Goal: Transaction & Acquisition: Obtain resource

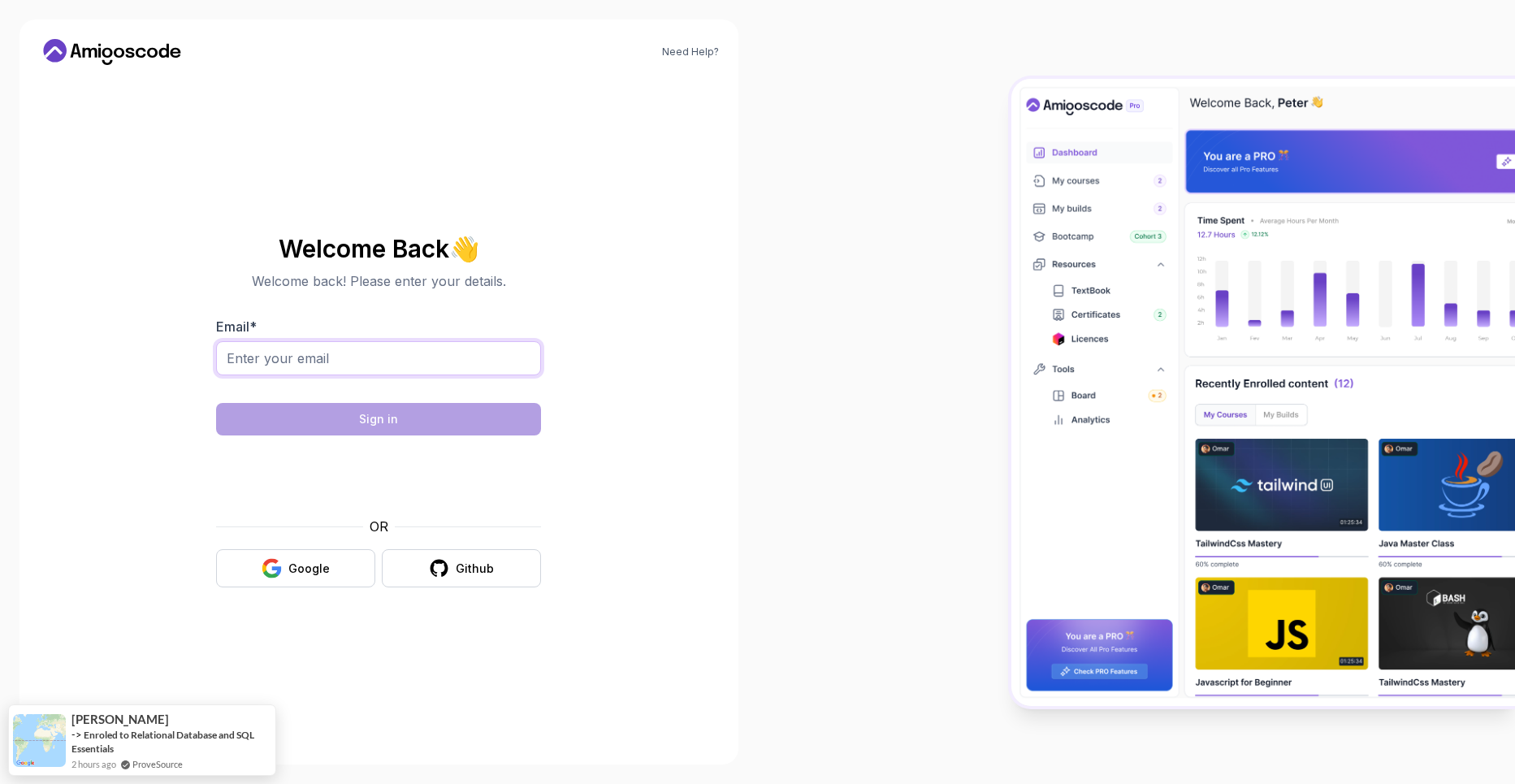
click at [336, 355] on input "Email *" at bounding box center [378, 358] width 325 height 34
click at [745, 336] on div "Need Help? Welcome Back 👋 Welcome back! Please enter your details. Email * Sign…" at bounding box center [379, 392] width 758 height 784
click at [388, 367] on input "Email *" at bounding box center [378, 358] width 325 height 34
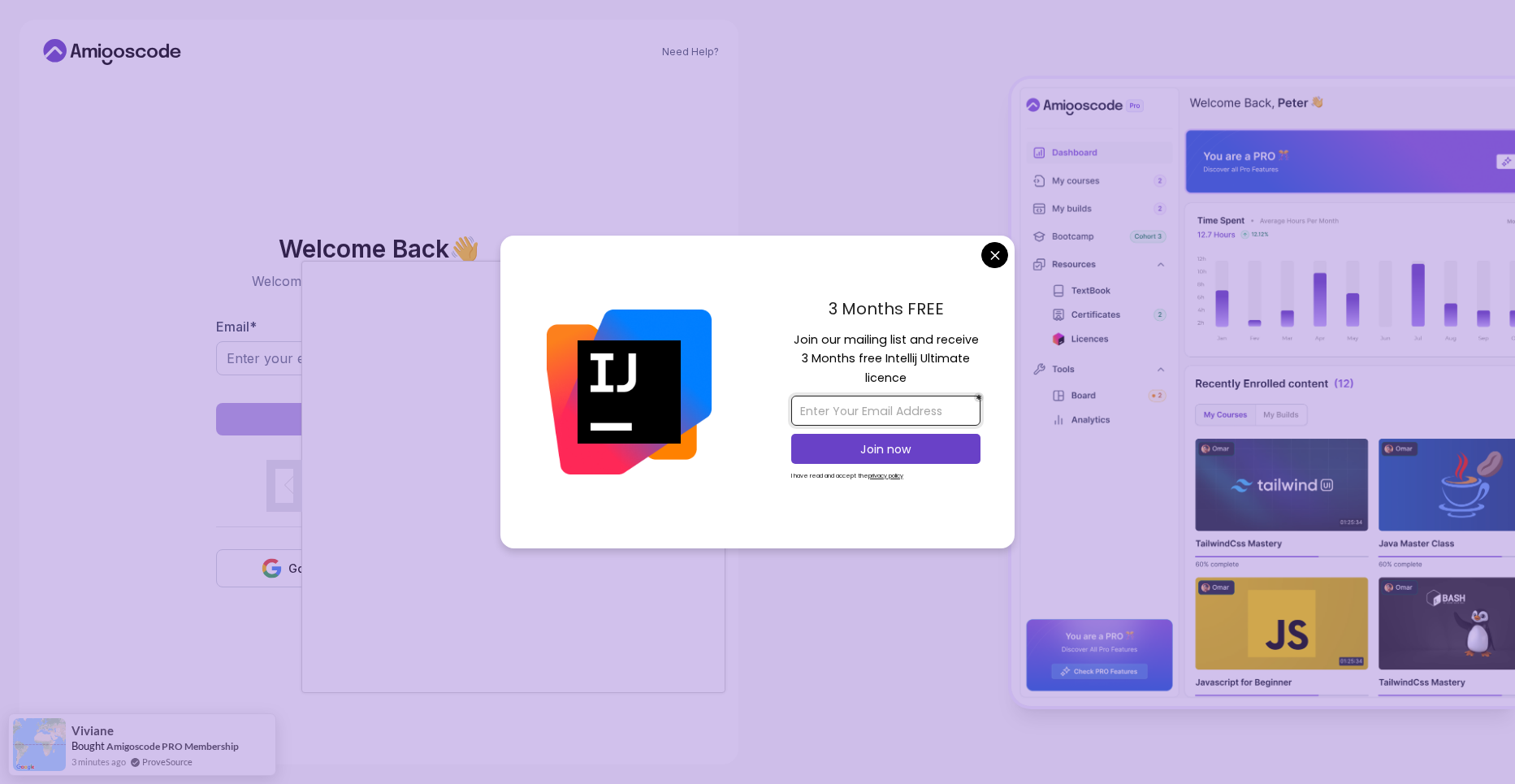
click at [850, 410] on input "email" at bounding box center [886, 410] width 189 height 30
type input "m"
type input "[EMAIL_ADDRESS][DOMAIN_NAME][PERSON_NAME]"
click at [932, 457] on p "Join now" at bounding box center [886, 449] width 153 height 16
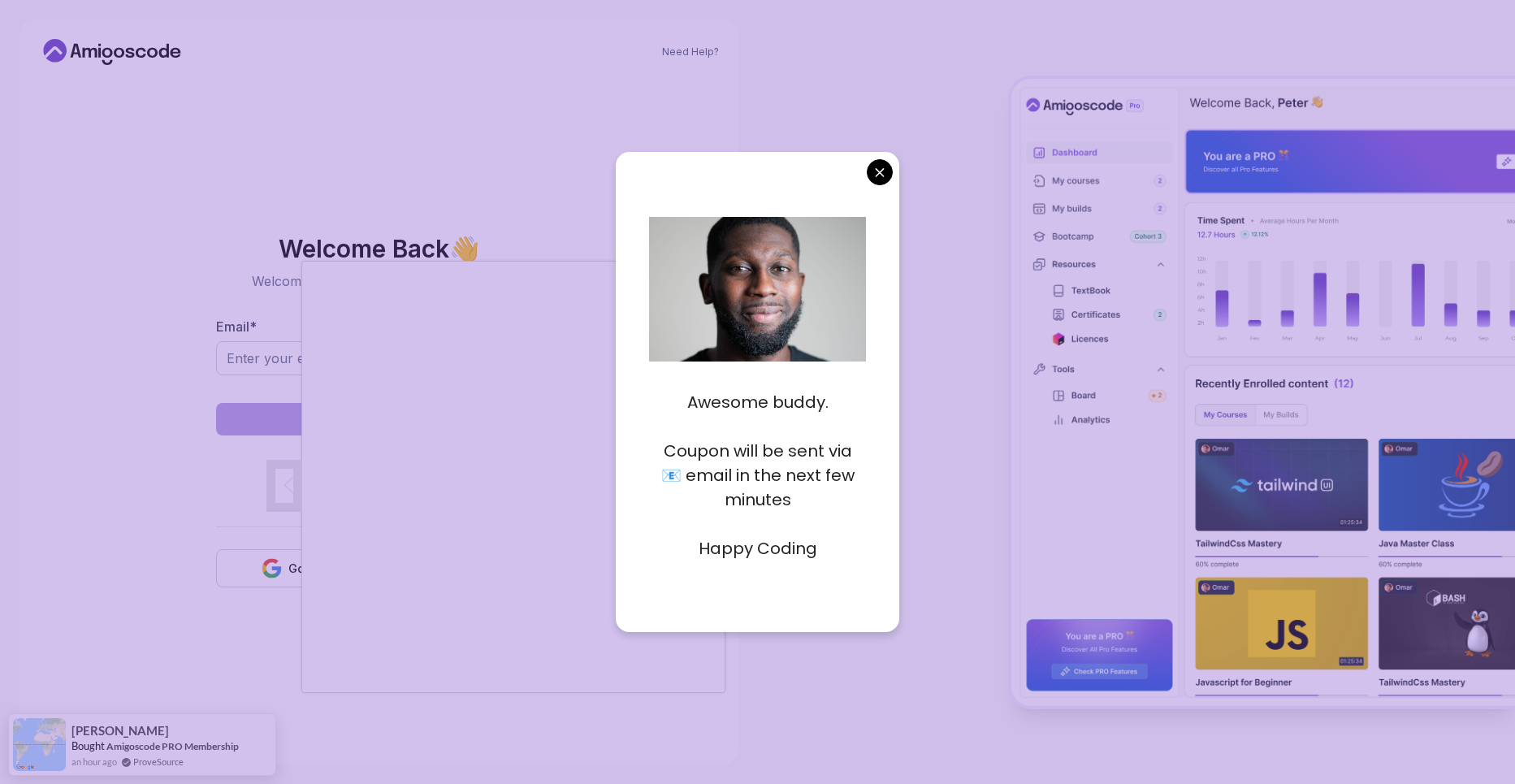
click at [890, 180] on body "Need Help? Welcome Back 👋 Welcome back! Please enter your details. Email * Sign…" at bounding box center [758, 392] width 1515 height 784
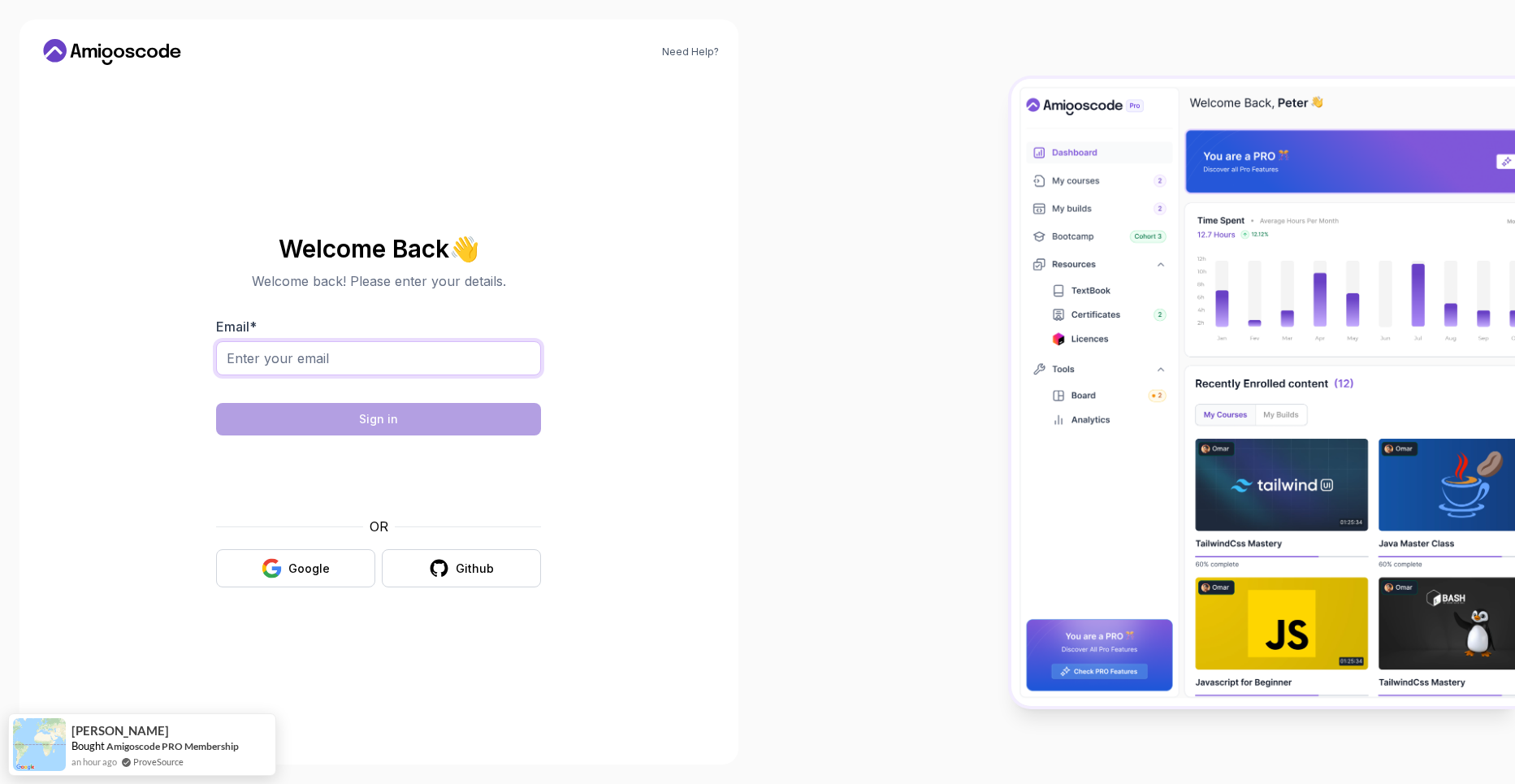
click at [419, 372] on input "Email *" at bounding box center [378, 358] width 325 height 34
type input "[EMAIL_ADDRESS][DOMAIN_NAME]"
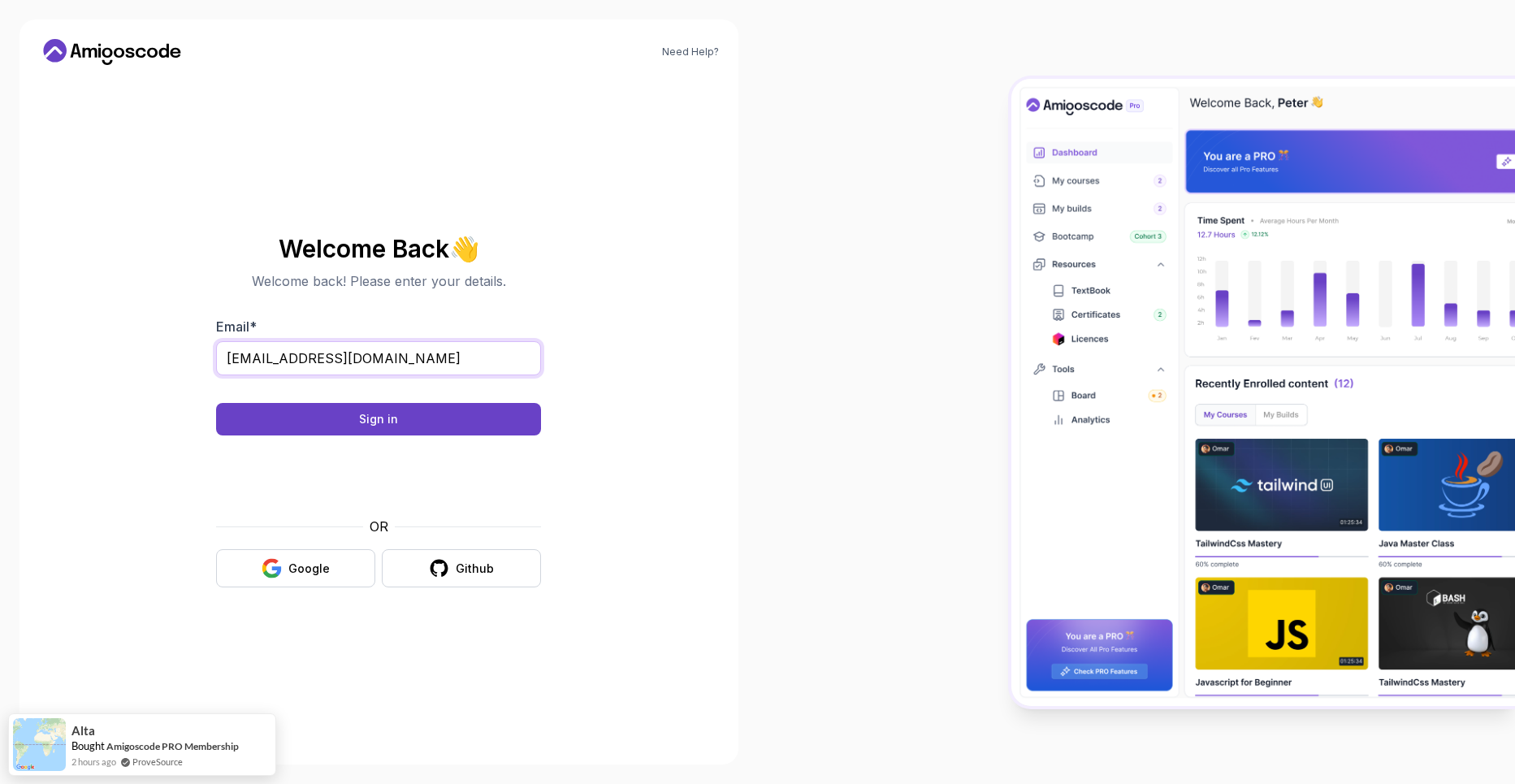
click at [468, 363] on input "[EMAIL_ADDRESS][DOMAIN_NAME]" at bounding box center [378, 358] width 325 height 34
click at [448, 412] on button "Sign in" at bounding box center [378, 418] width 325 height 33
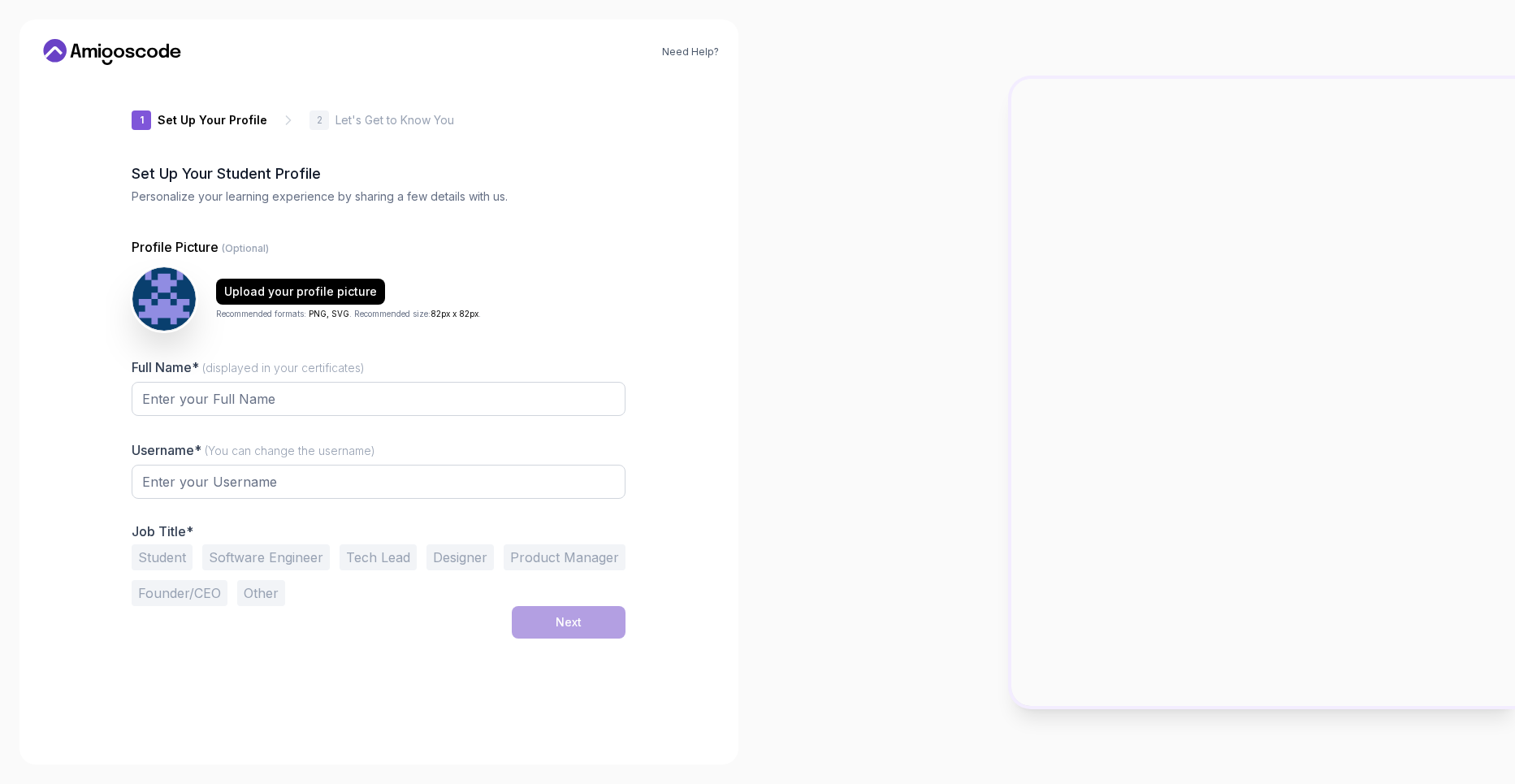
type input "gentlelion82fb3"
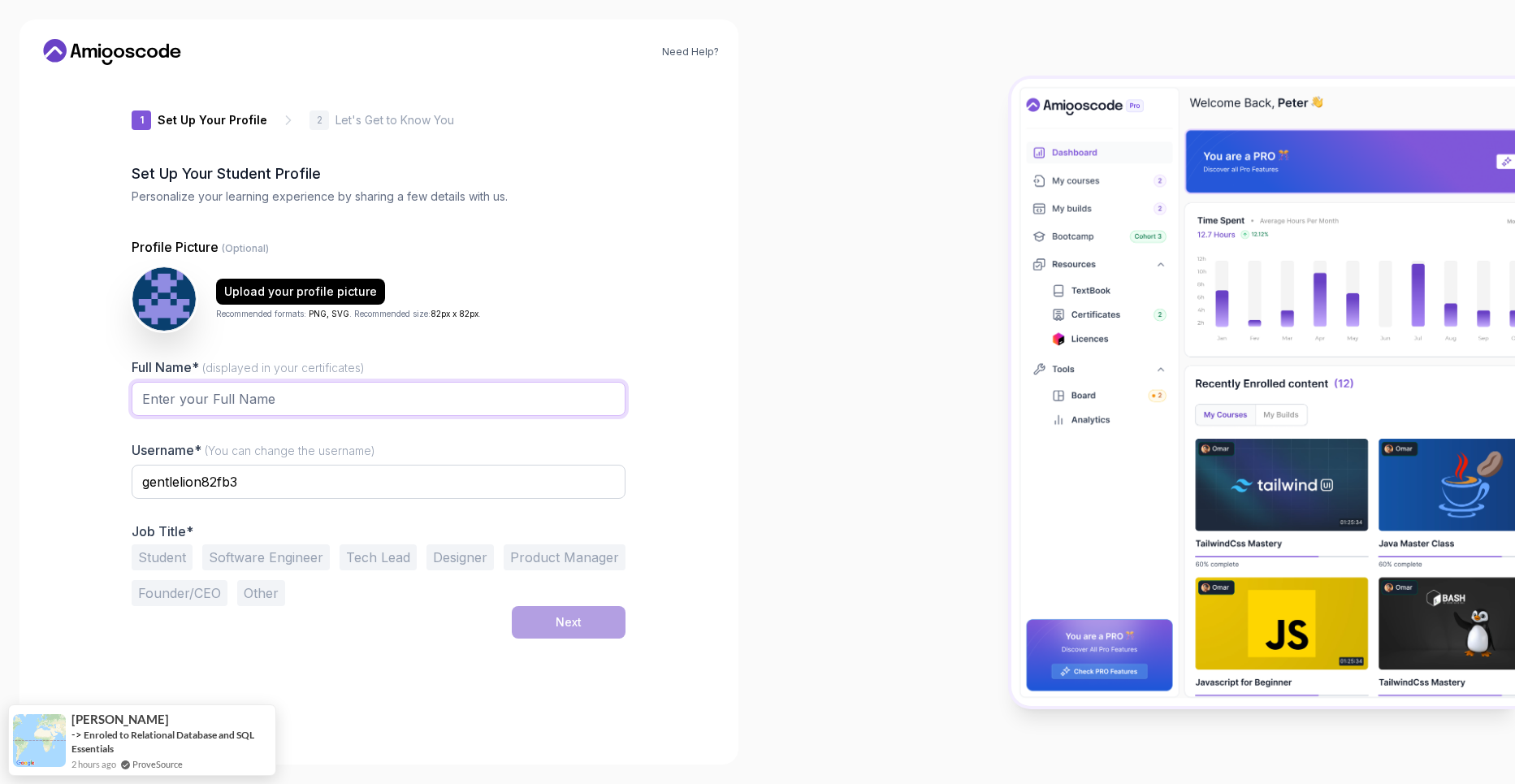
click at [298, 399] on input "Full Name* (displayed in your certificates)" at bounding box center [378, 398] width 494 height 34
click at [548, 390] on input "Full Name* (displayed in your certificates)" at bounding box center [378, 398] width 494 height 34
type input "Maziyar Gerami"
click at [282, 569] on button "Software Engineer" at bounding box center [265, 557] width 127 height 26
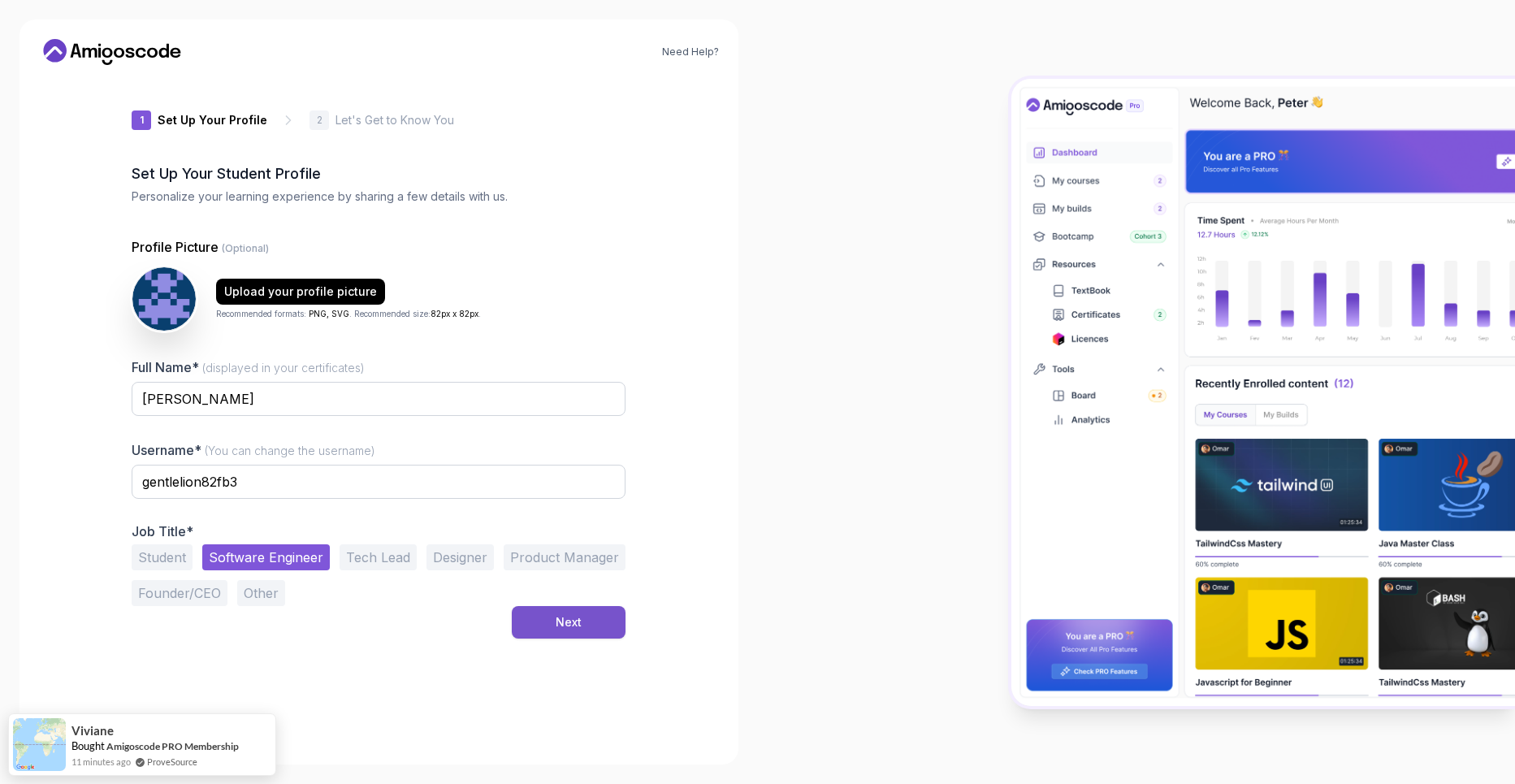
click at [585, 625] on button "Next" at bounding box center [569, 622] width 113 height 33
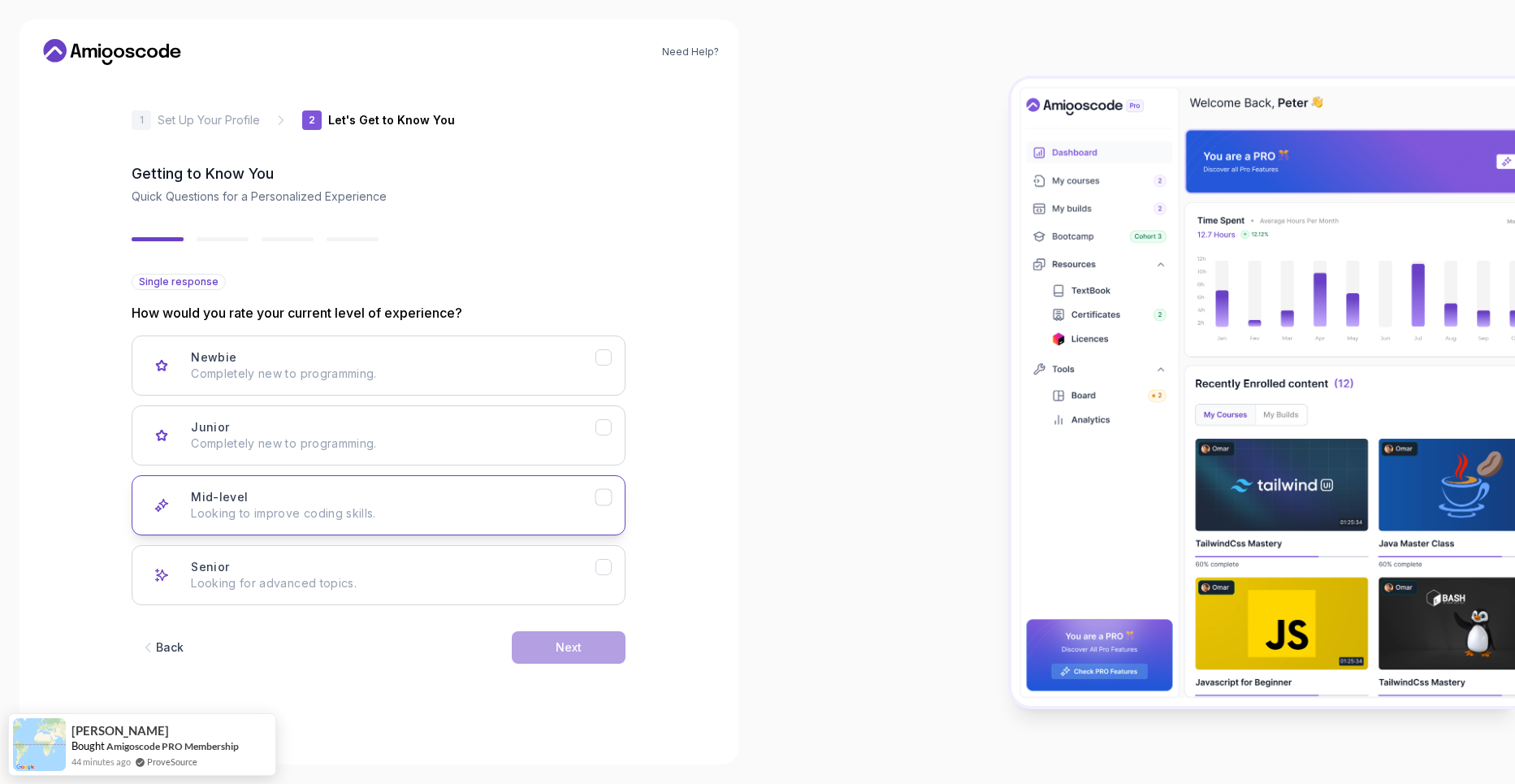
click at [292, 502] on div "Mid-level Looking to improve coding skills." at bounding box center [393, 505] width 405 height 33
click at [527, 655] on button "Next" at bounding box center [569, 647] width 113 height 33
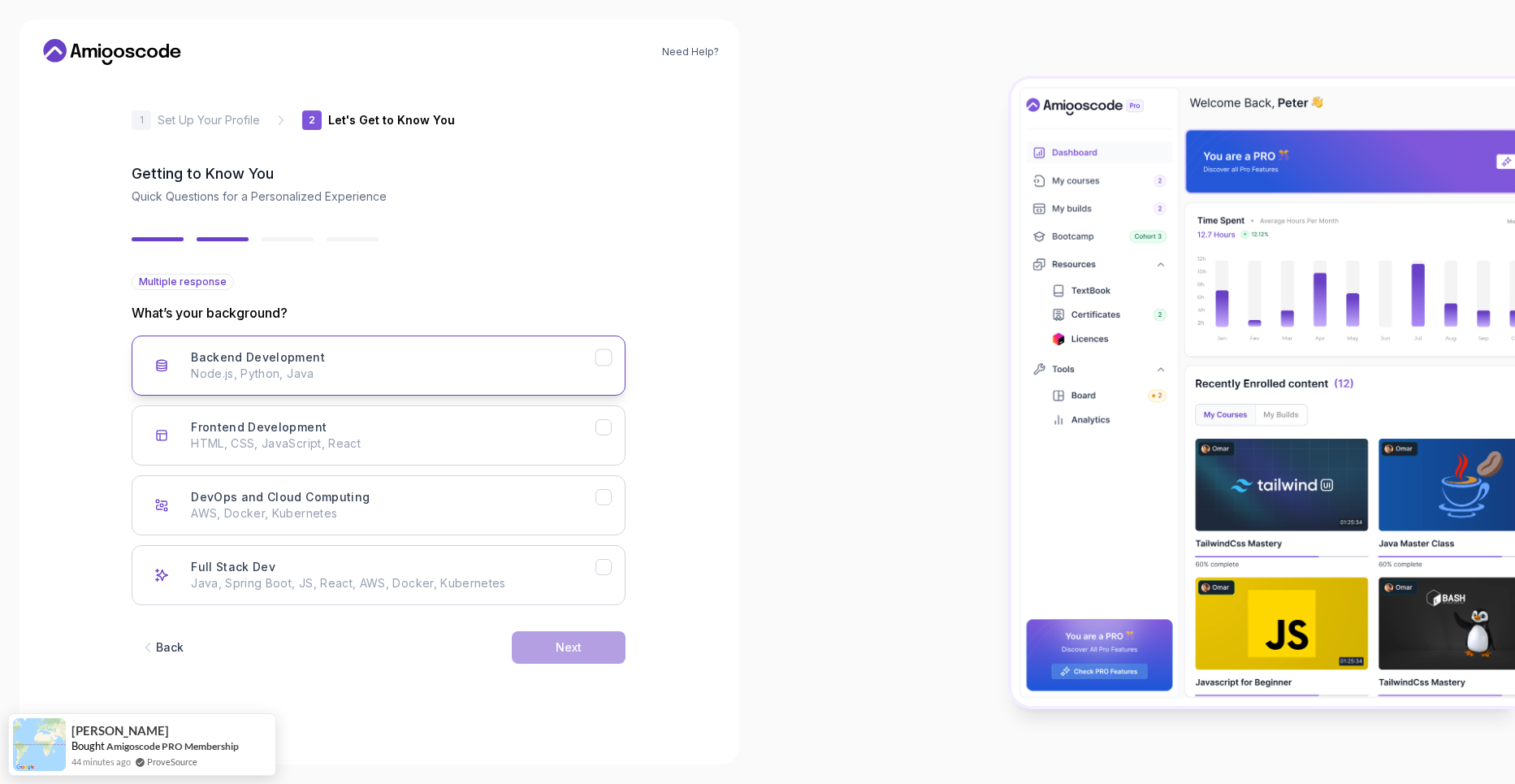
click at [353, 375] on p "Node.js, Python, Java" at bounding box center [393, 374] width 405 height 16
click at [549, 647] on button "Next" at bounding box center [569, 647] width 113 height 33
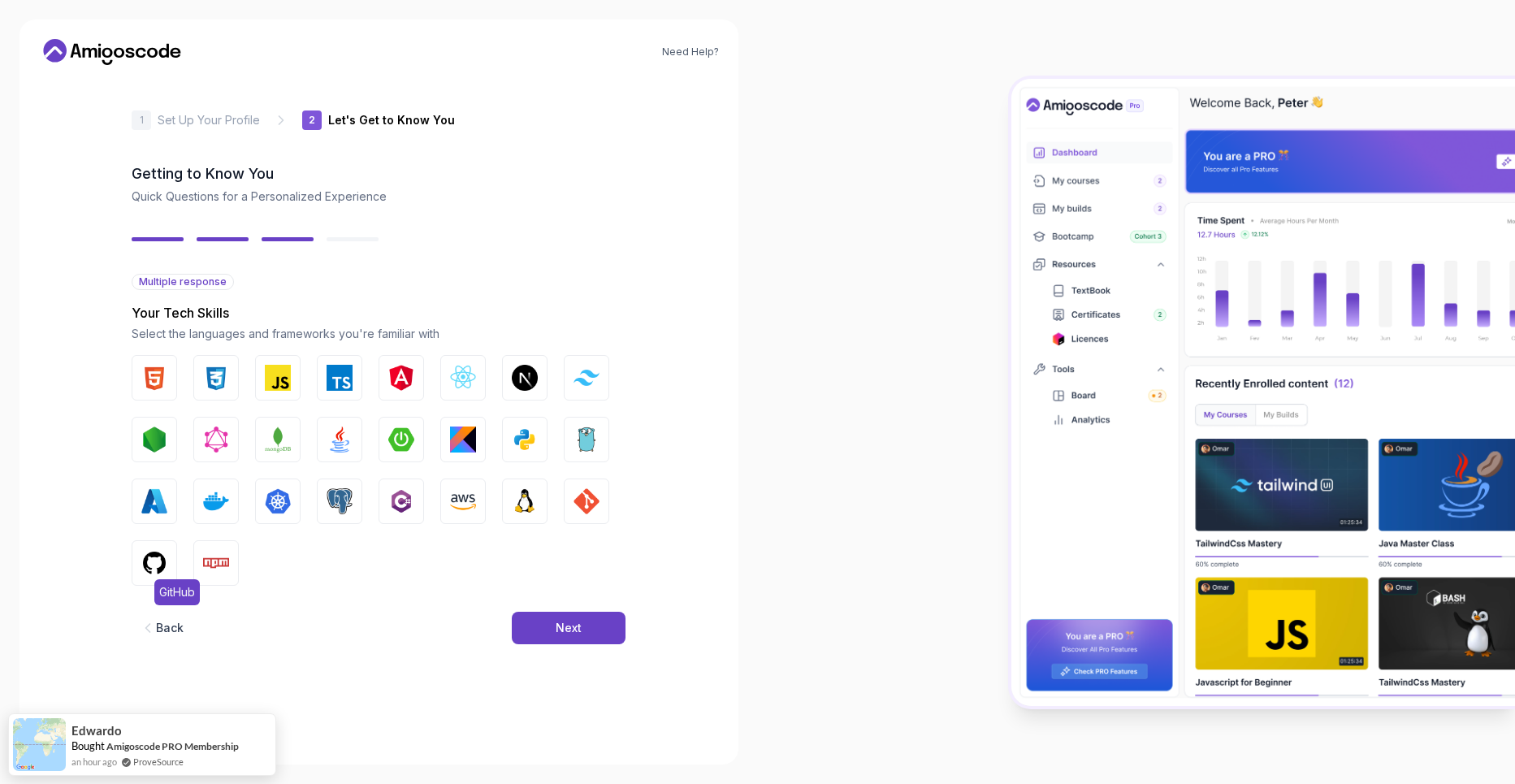
click at [144, 581] on button "GitHub" at bounding box center [154, 562] width 46 height 46
click at [346, 499] on img "button" at bounding box center [340, 501] width 26 height 26
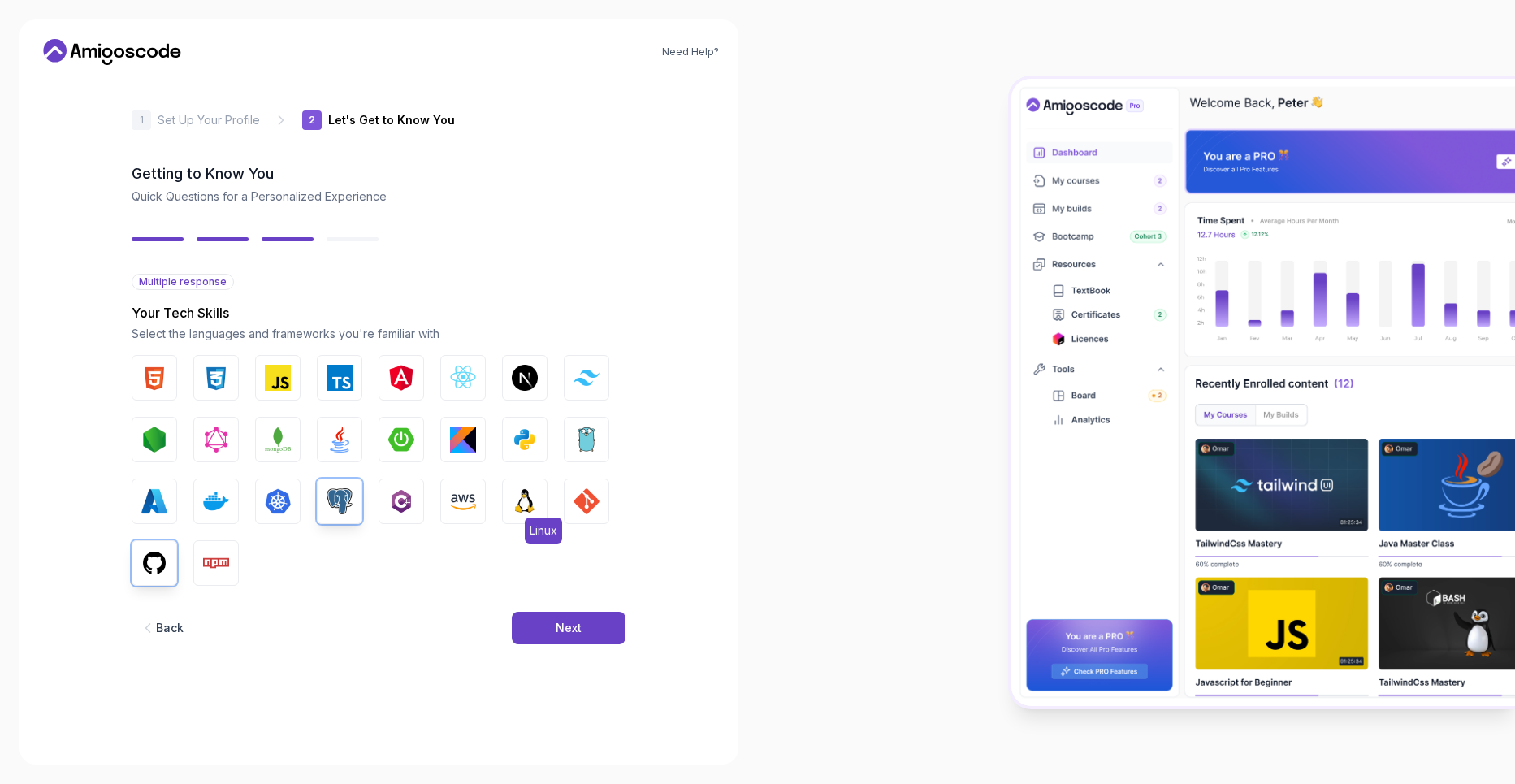
click at [527, 516] on button "Linux" at bounding box center [525, 501] width 46 height 46
click at [581, 509] on img "button" at bounding box center [587, 501] width 26 height 26
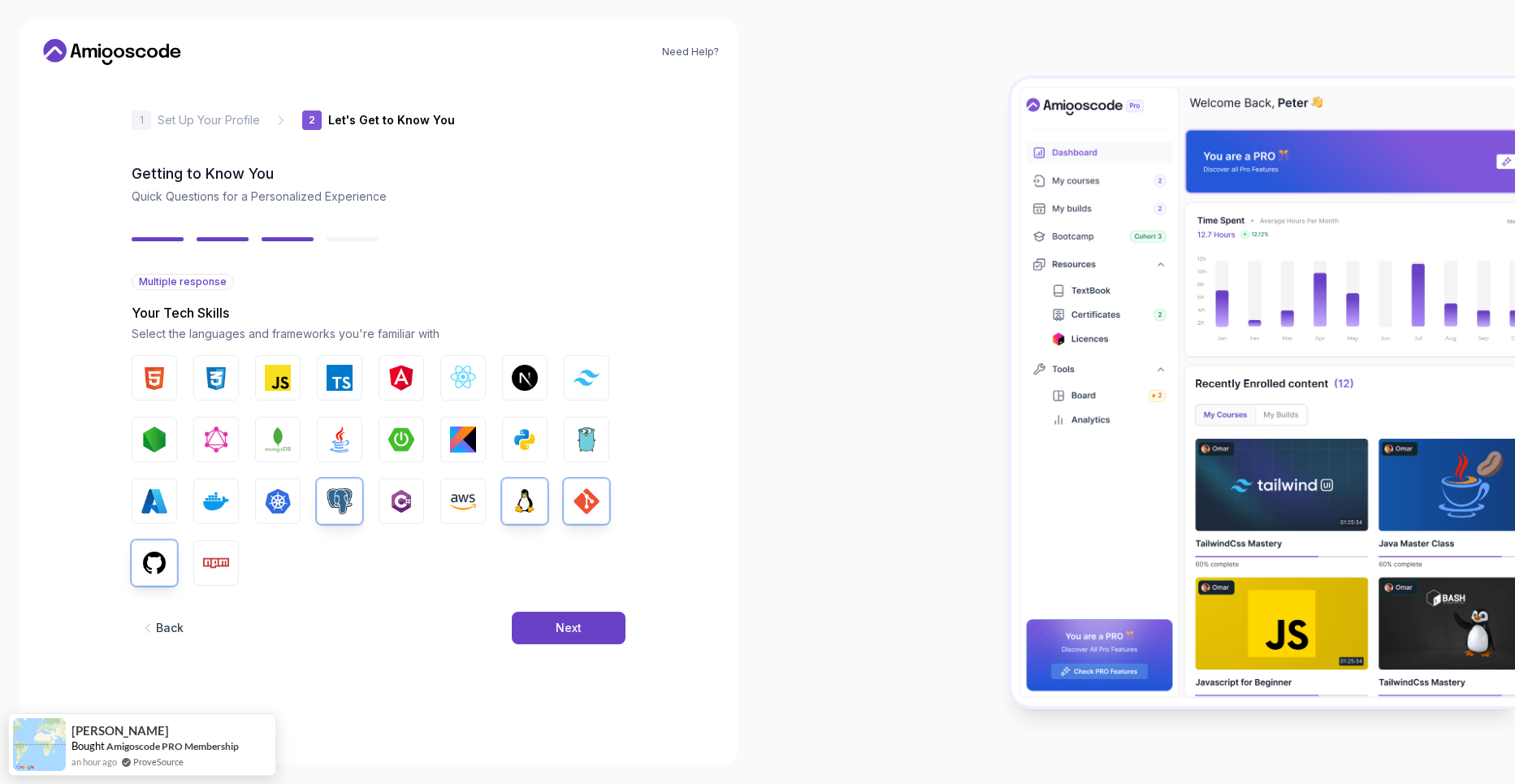
click at [254, 513] on div "HTML CSS JavaScript TypeScript Angular React.js Next.js Tailwind CSS Node.js Gr…" at bounding box center [378, 470] width 494 height 231
click at [220, 511] on img "button" at bounding box center [216, 501] width 26 height 26
click at [273, 495] on img "button" at bounding box center [277, 501] width 26 height 26
click at [327, 430] on button "Java" at bounding box center [340, 439] width 46 height 46
click at [407, 433] on img "button" at bounding box center [402, 439] width 26 height 26
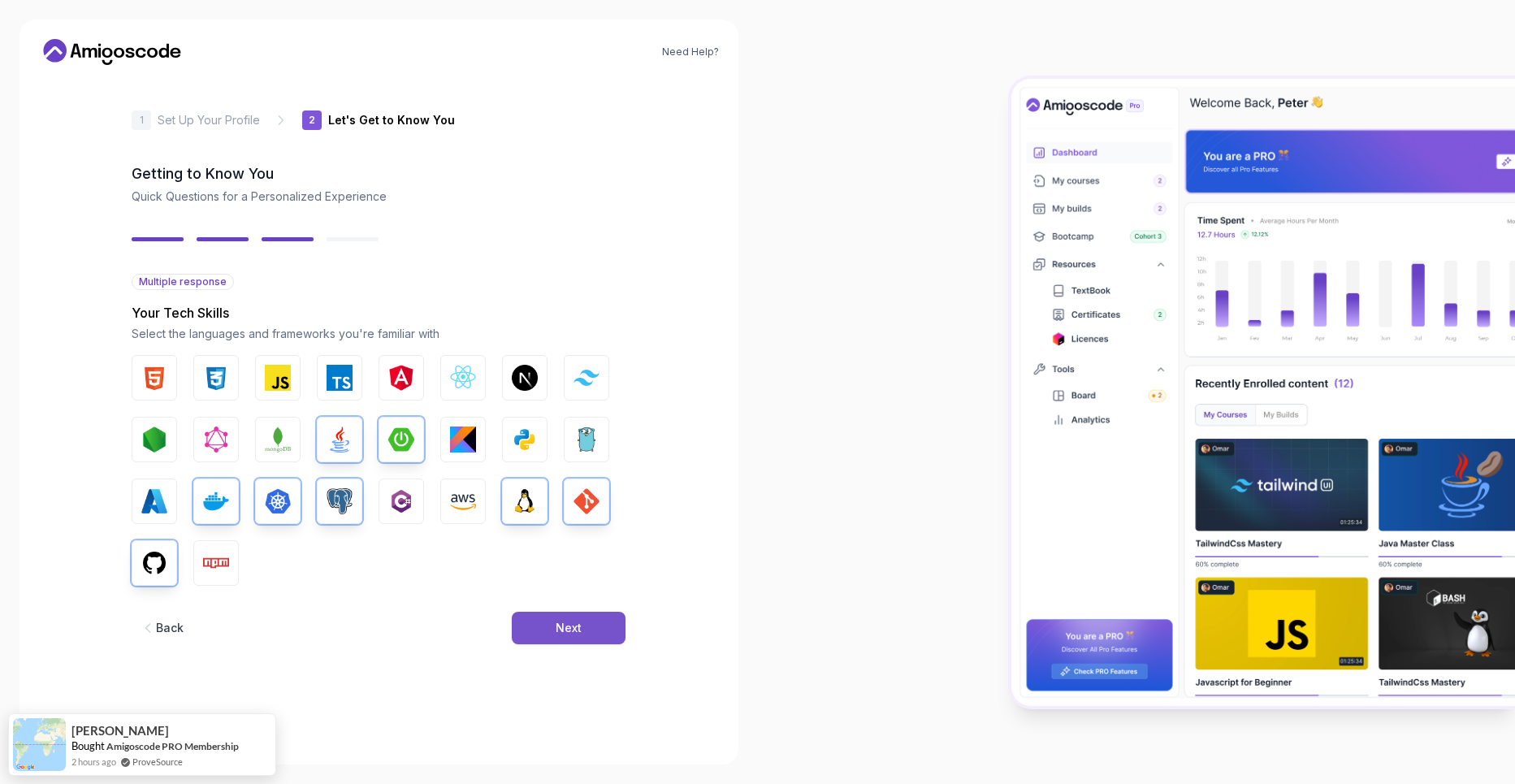
click at [556, 637] on button "Next" at bounding box center [569, 627] width 113 height 33
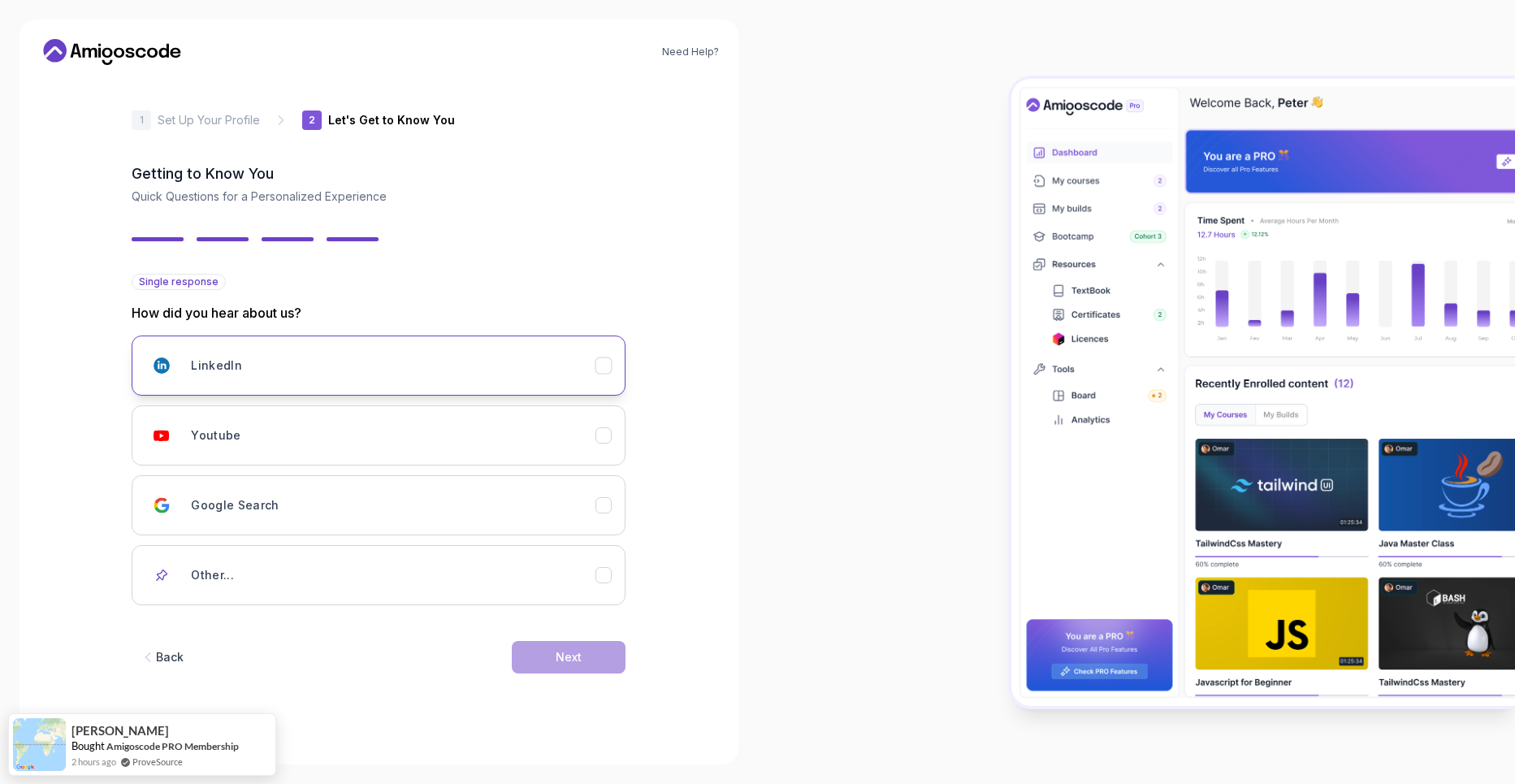
click at [585, 370] on div "LinkedIn" at bounding box center [393, 365] width 405 height 33
click at [552, 672] on button "Next" at bounding box center [569, 657] width 113 height 33
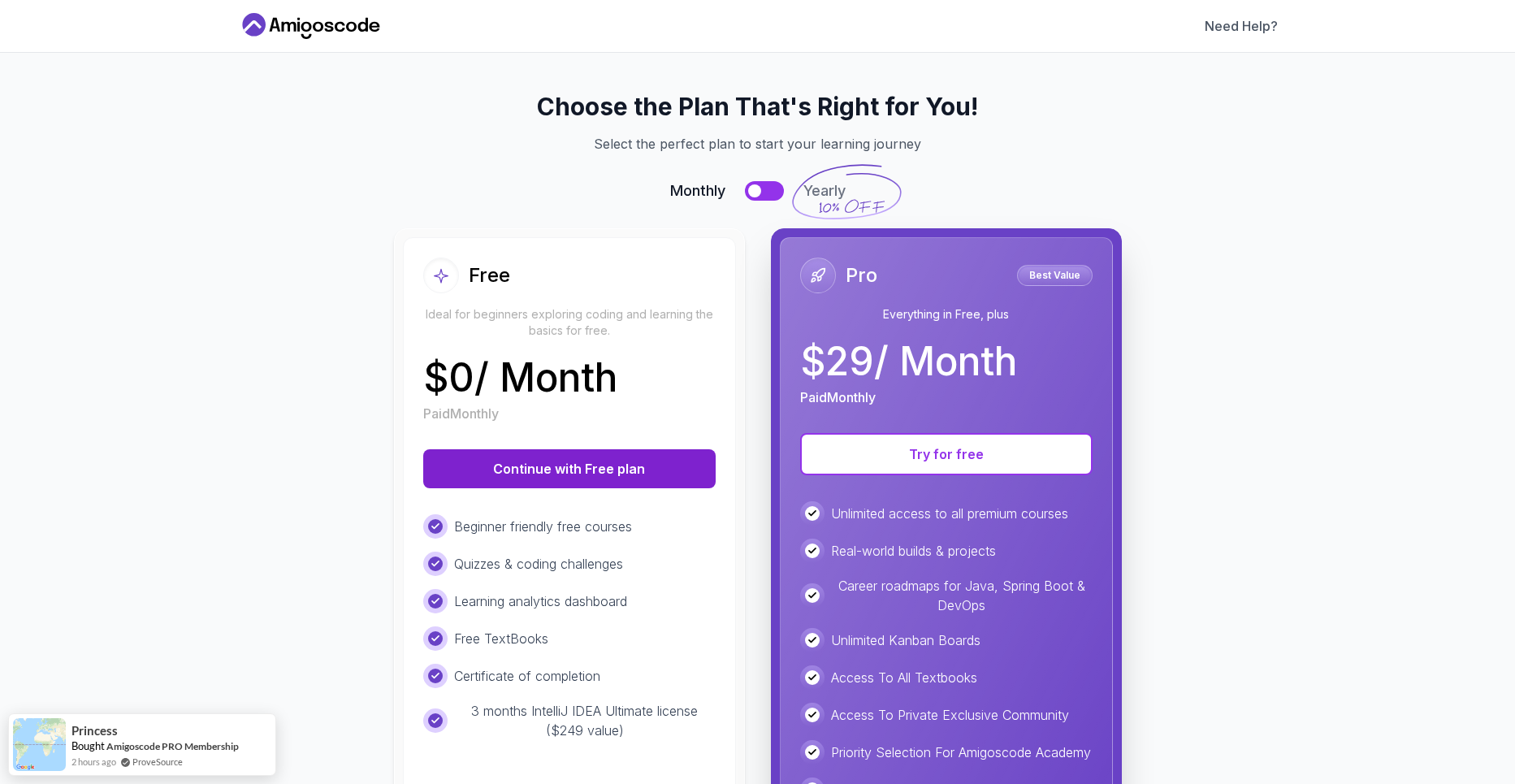
click at [661, 464] on button "Continue with Free plan" at bounding box center [570, 468] width 292 height 39
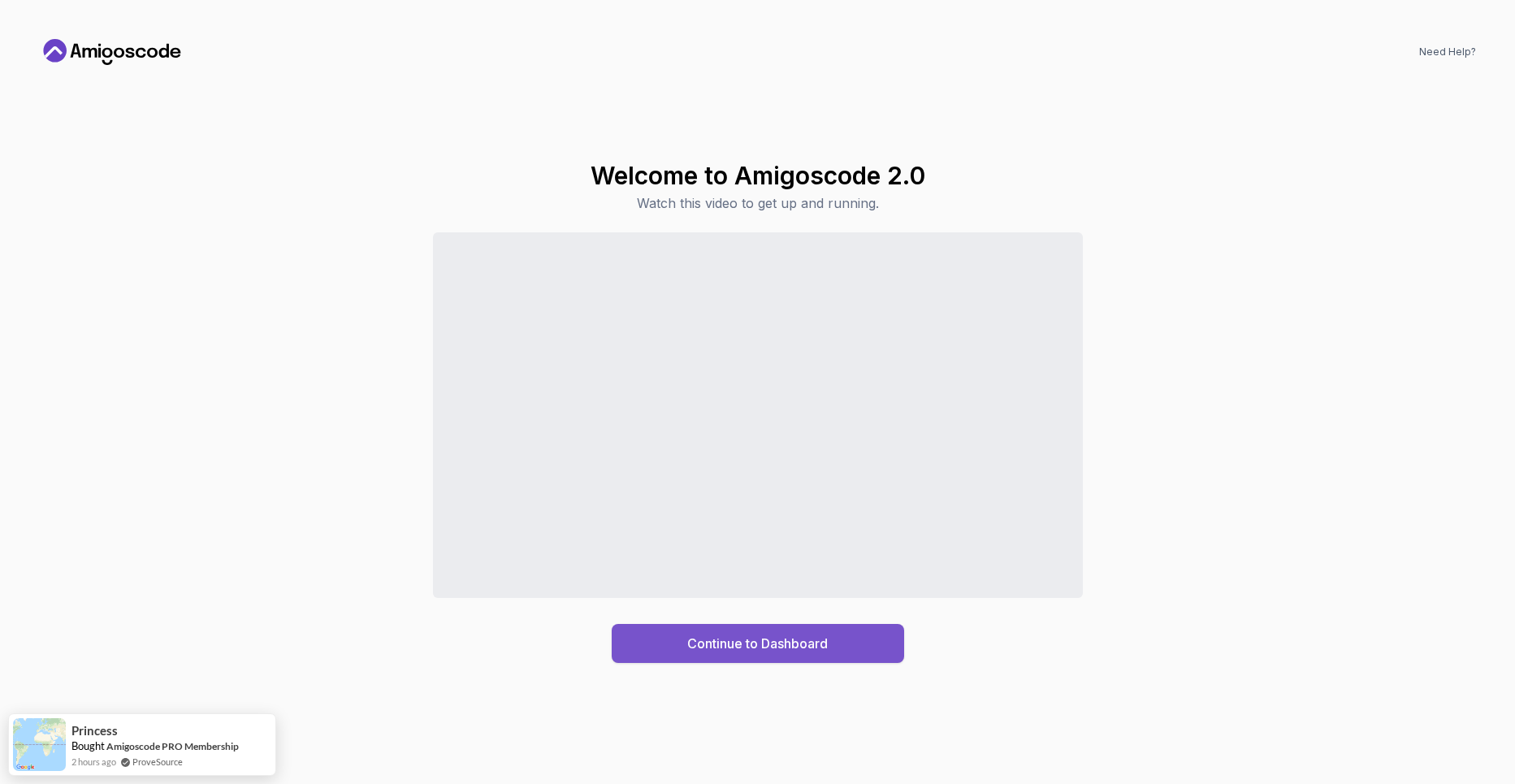
click at [701, 655] on button "Continue to Dashboard" at bounding box center [758, 643] width 292 height 39
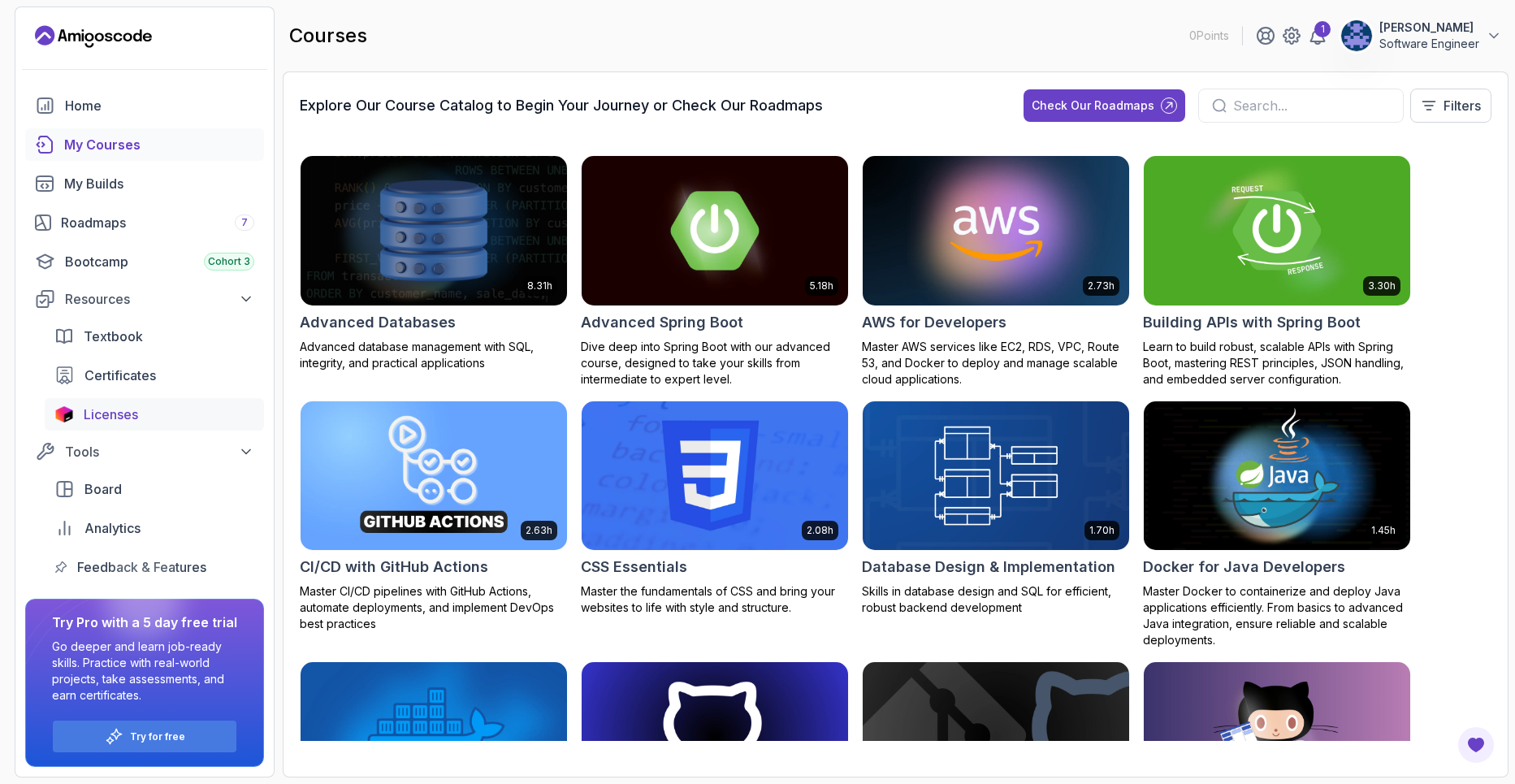
click at [116, 411] on span "Licenses" at bounding box center [110, 414] width 55 height 20
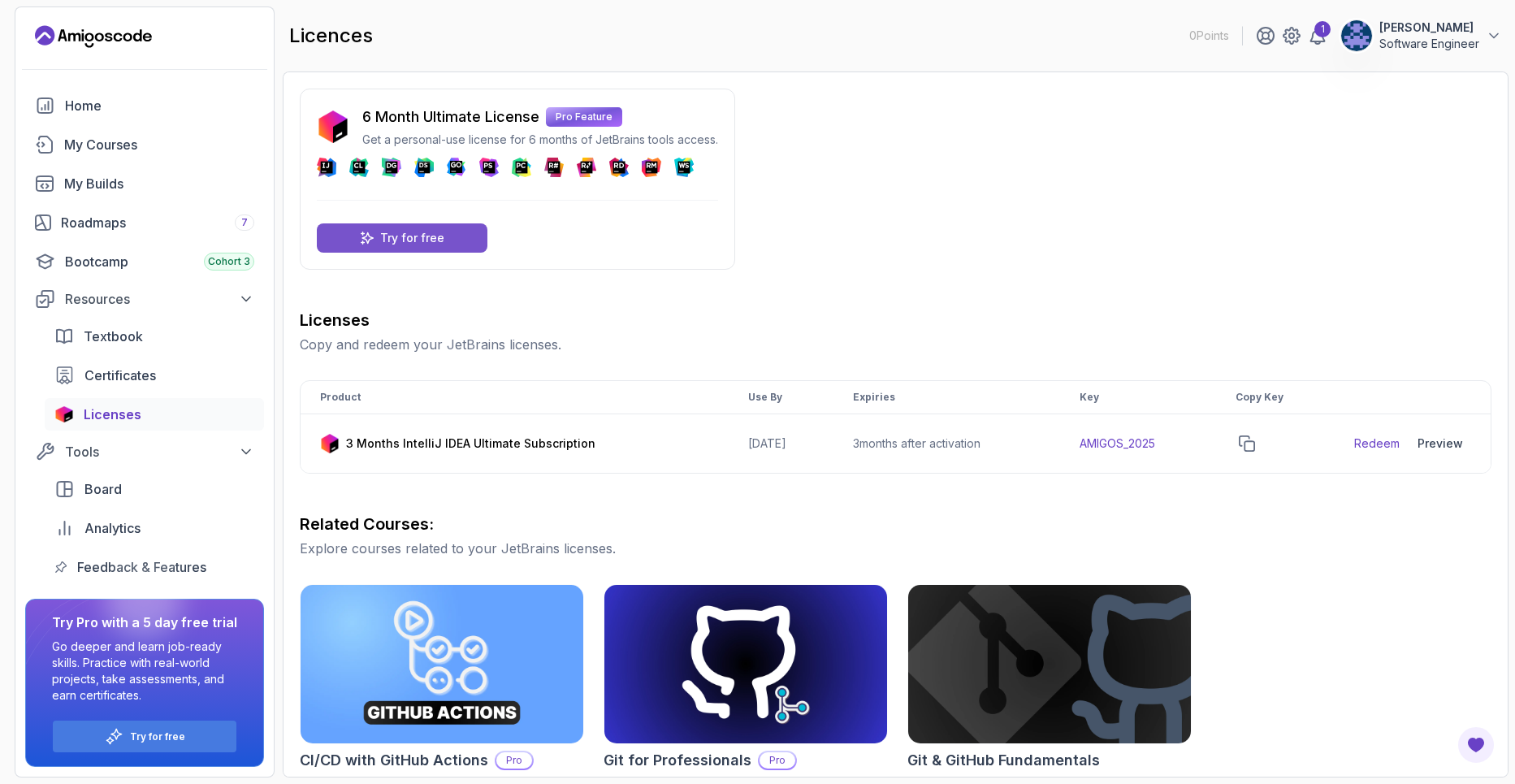
click at [441, 245] on p "Try for free" at bounding box center [412, 237] width 65 height 16
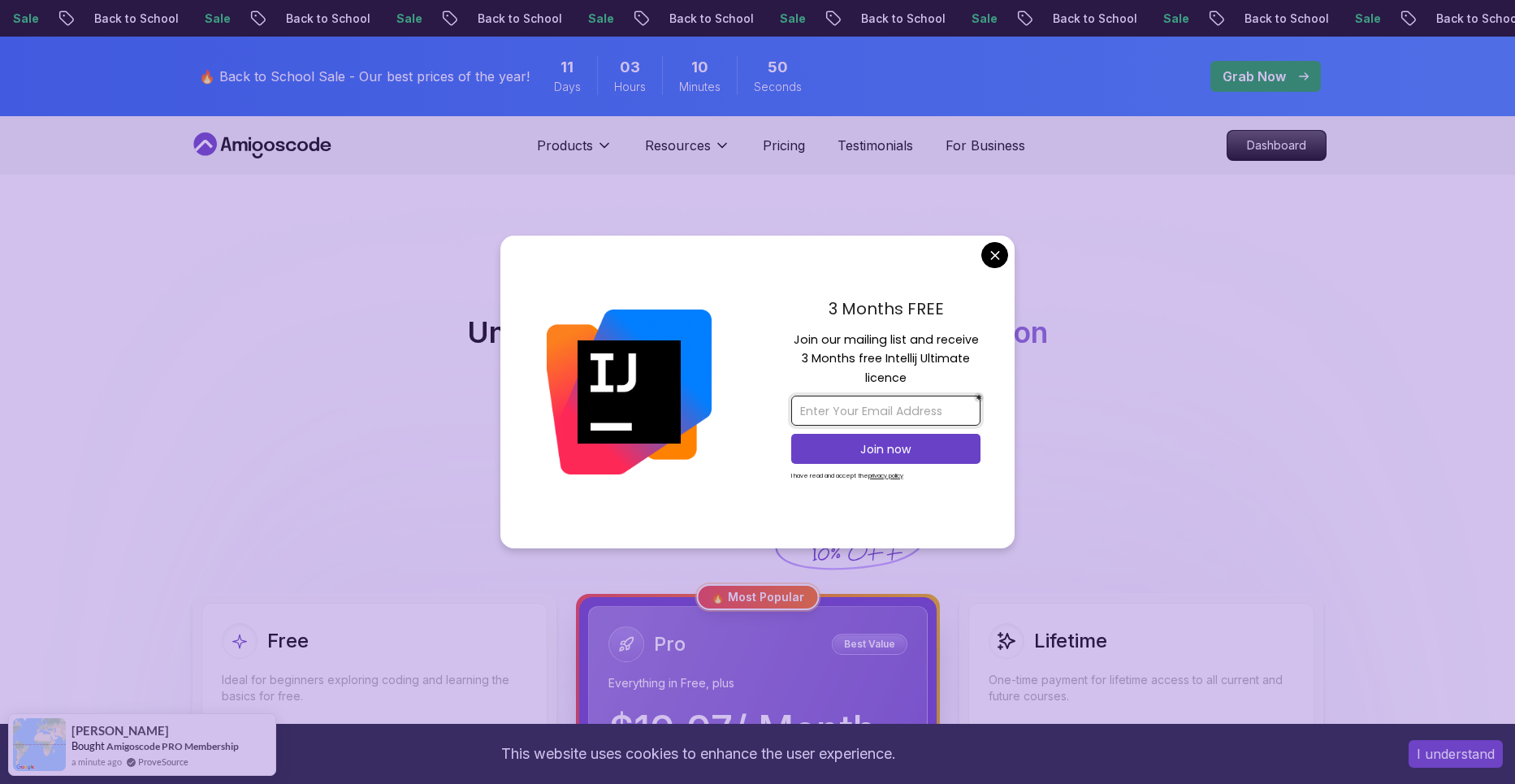
click at [843, 420] on input "email" at bounding box center [886, 410] width 189 height 30
click at [843, 405] on input "email" at bounding box center [886, 410] width 189 height 30
click at [846, 424] on input "email" at bounding box center [886, 410] width 189 height 30
click at [809, 402] on input "email" at bounding box center [886, 410] width 189 height 30
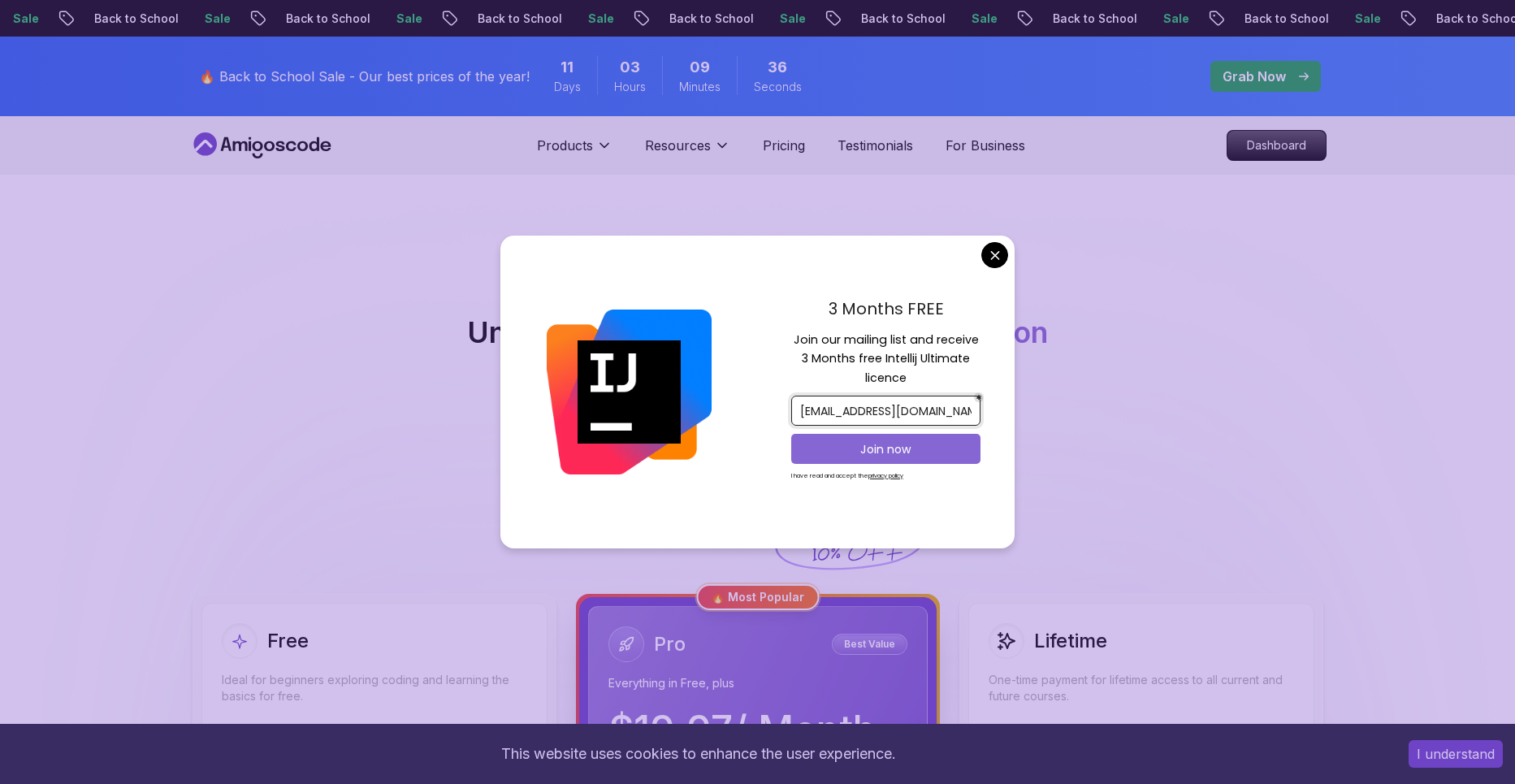
type input "[EMAIL_ADDRESS][DOMAIN_NAME]"
click at [885, 460] on button "Join now" at bounding box center [886, 448] width 189 height 30
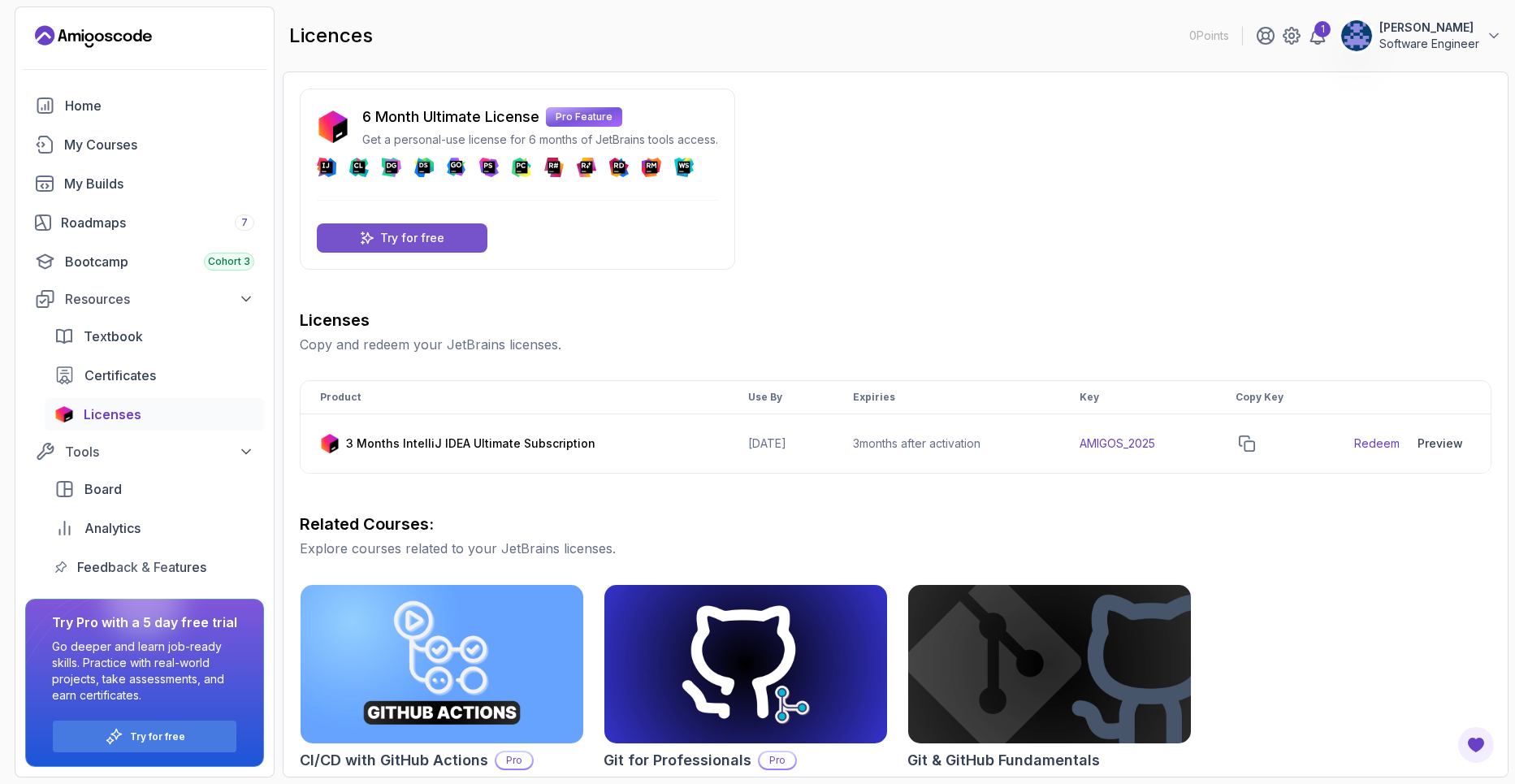
click at [424, 225] on div "Try for free" at bounding box center [403, 237] width 171 height 29
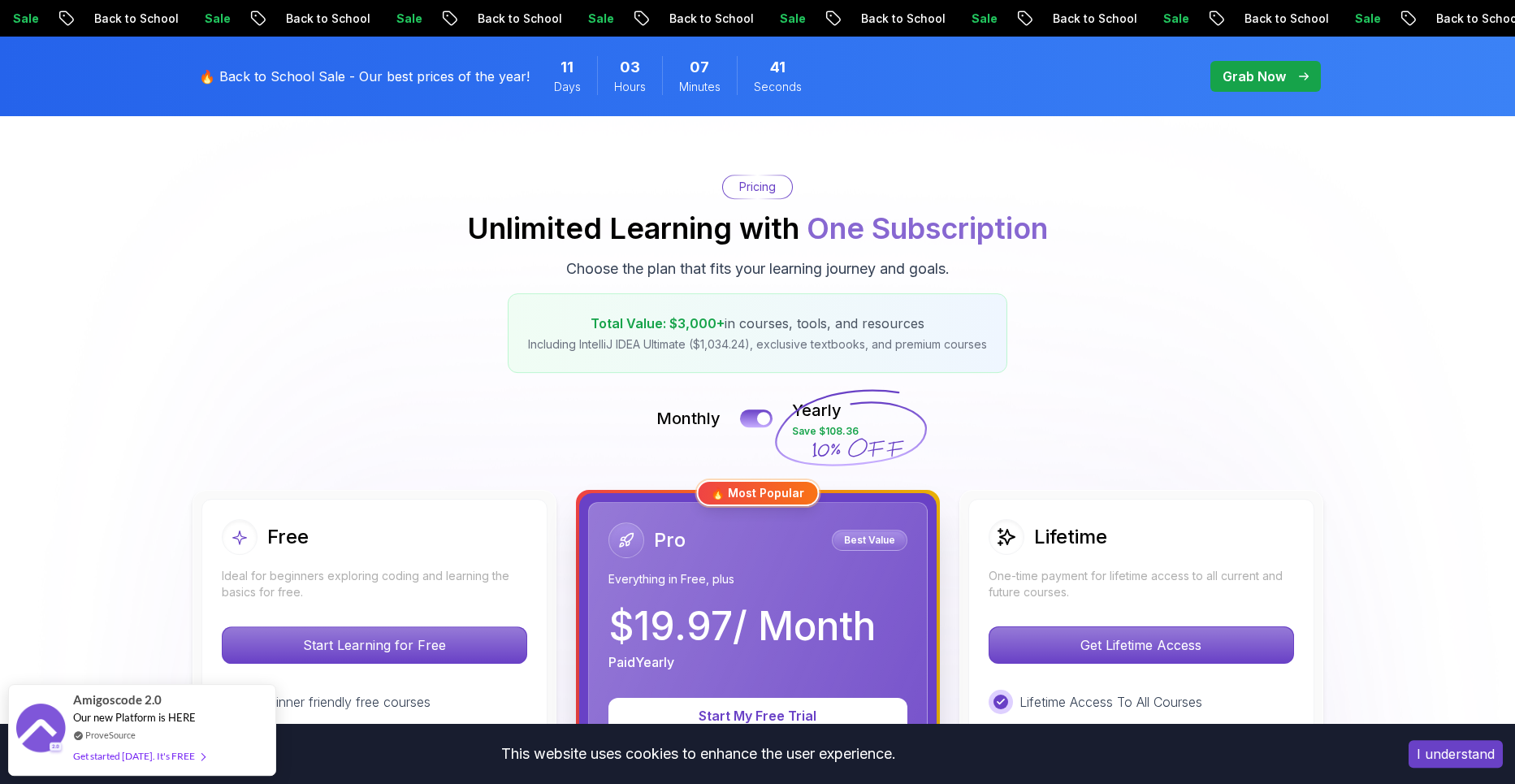
scroll to position [336, 0]
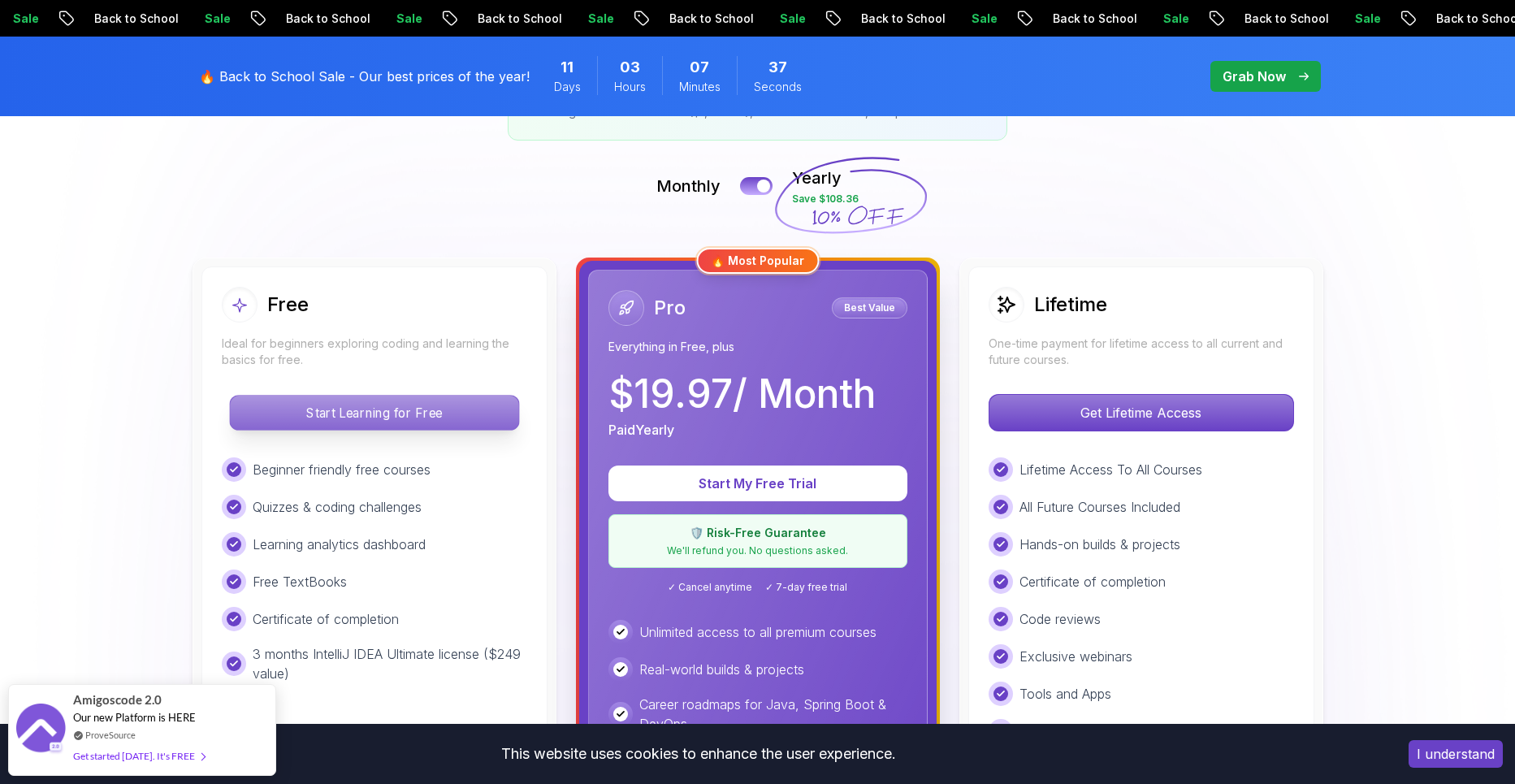
click at [388, 408] on p "Start Learning for Free" at bounding box center [374, 412] width 288 height 34
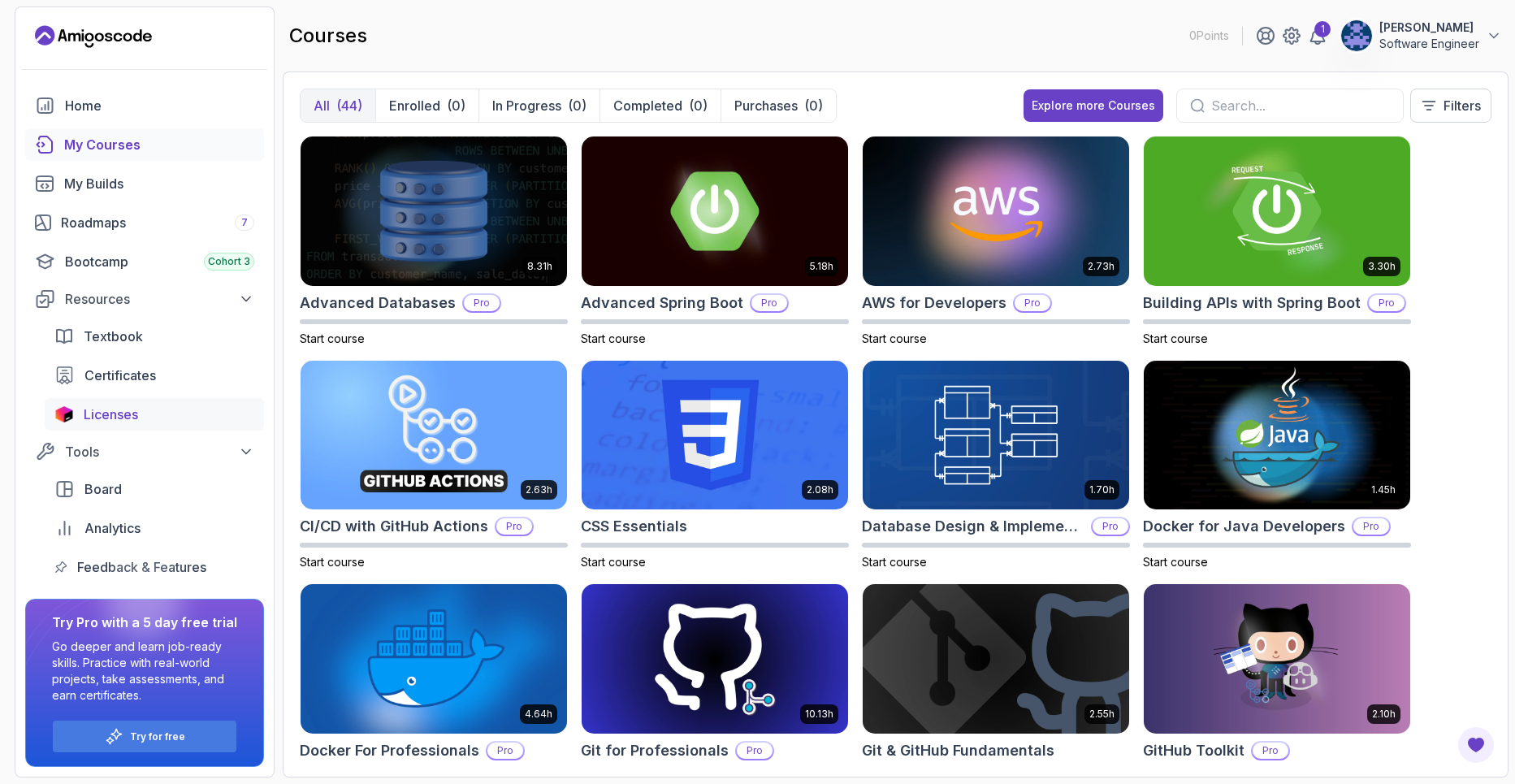
click at [122, 416] on span "Licenses" at bounding box center [110, 414] width 55 height 20
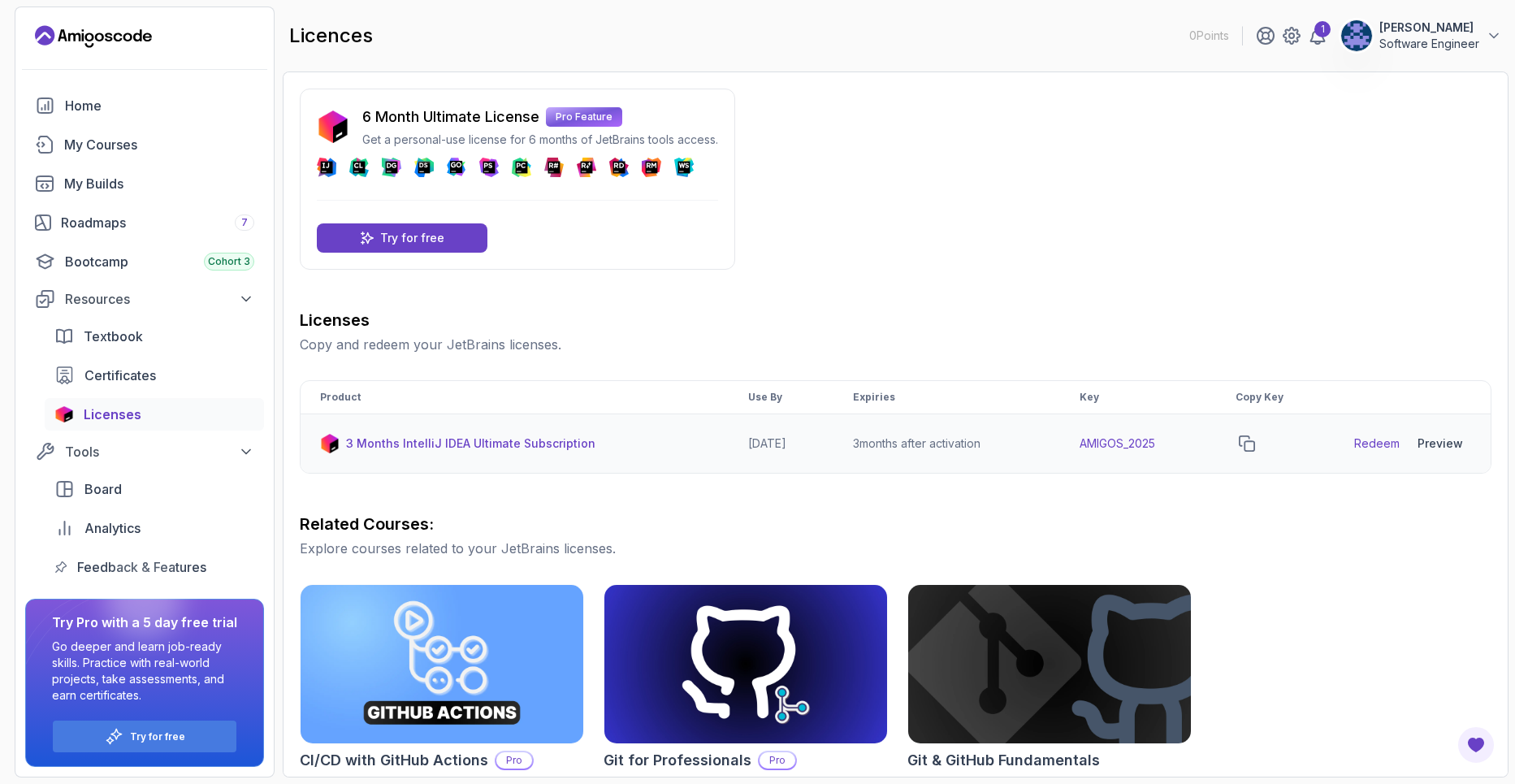
click at [1431, 447] on div "Preview" at bounding box center [1440, 443] width 46 height 16
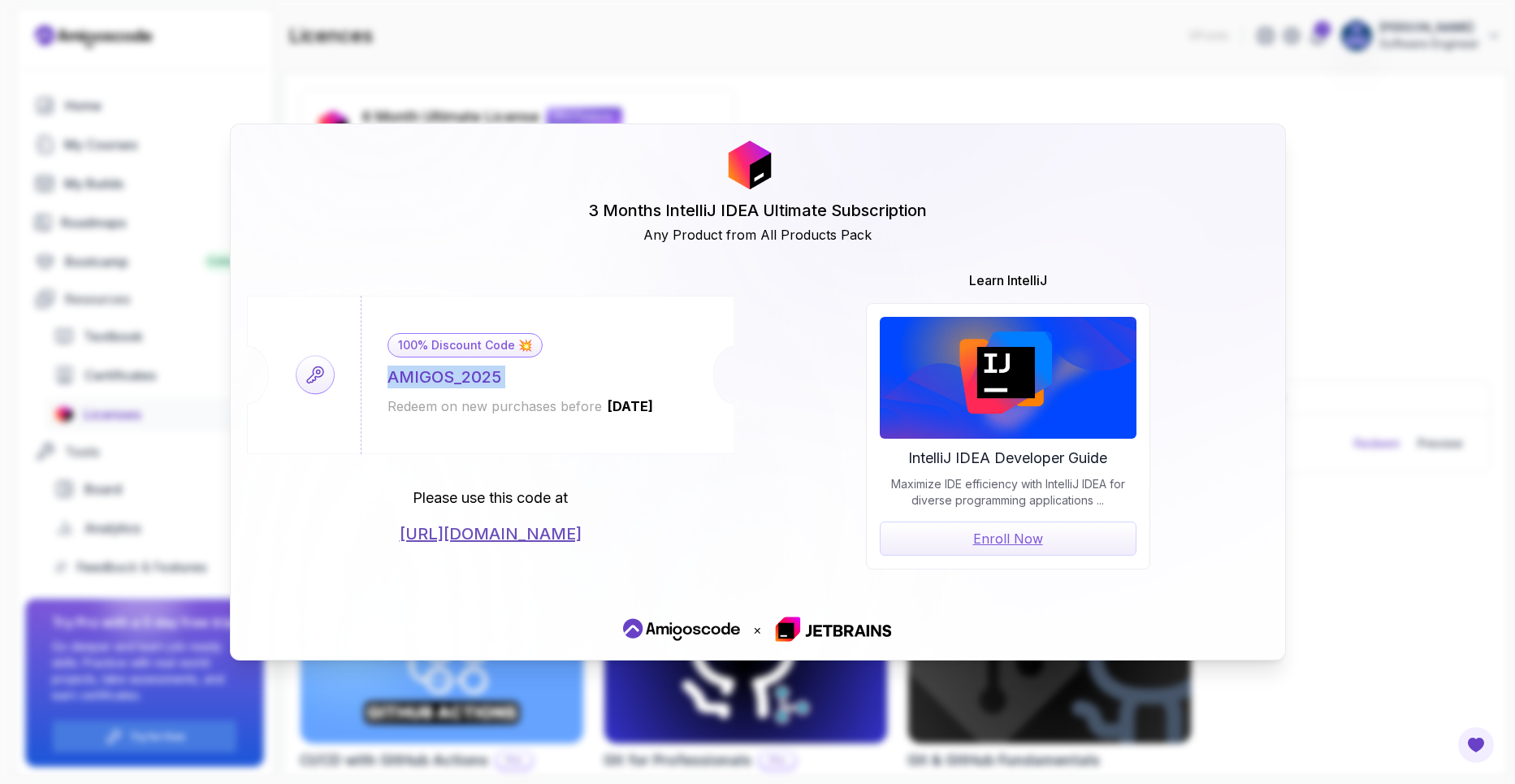
drag, startPoint x: 522, startPoint y: 384, endPoint x: 390, endPoint y: 375, distance: 132.3
click at [390, 375] on div "100% Discount Code 💥 AMIGOS_2025 Redeem on new purchases before 2026-06-12" at bounding box center [521, 374] width 320 height 158
copy div "AMIGOS_2025"
